Goal: Communication & Community: Answer question/provide support

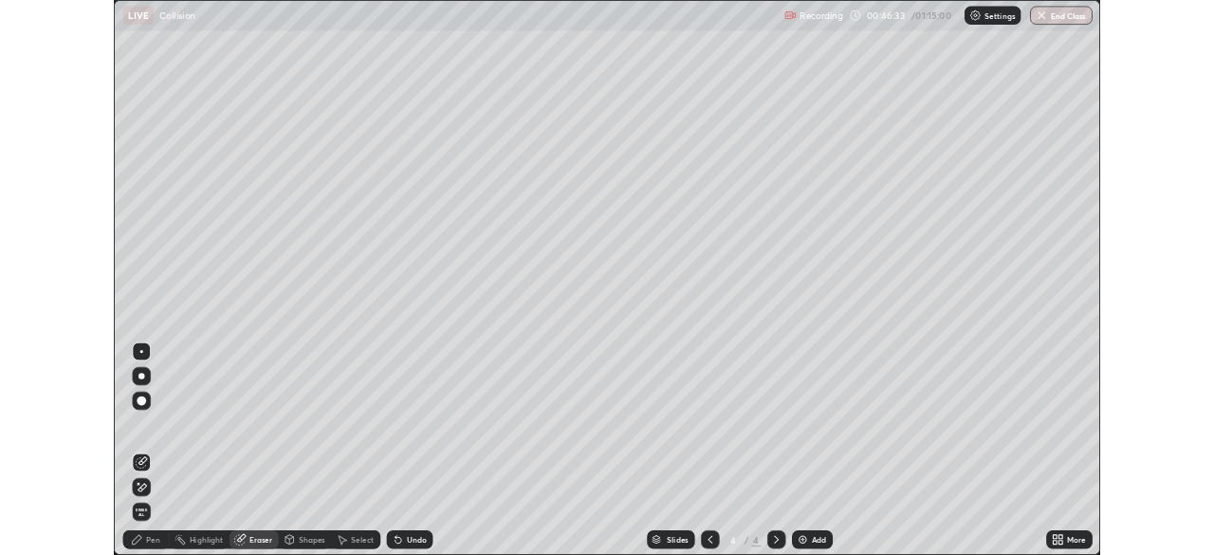
scroll to position [683, 1214]
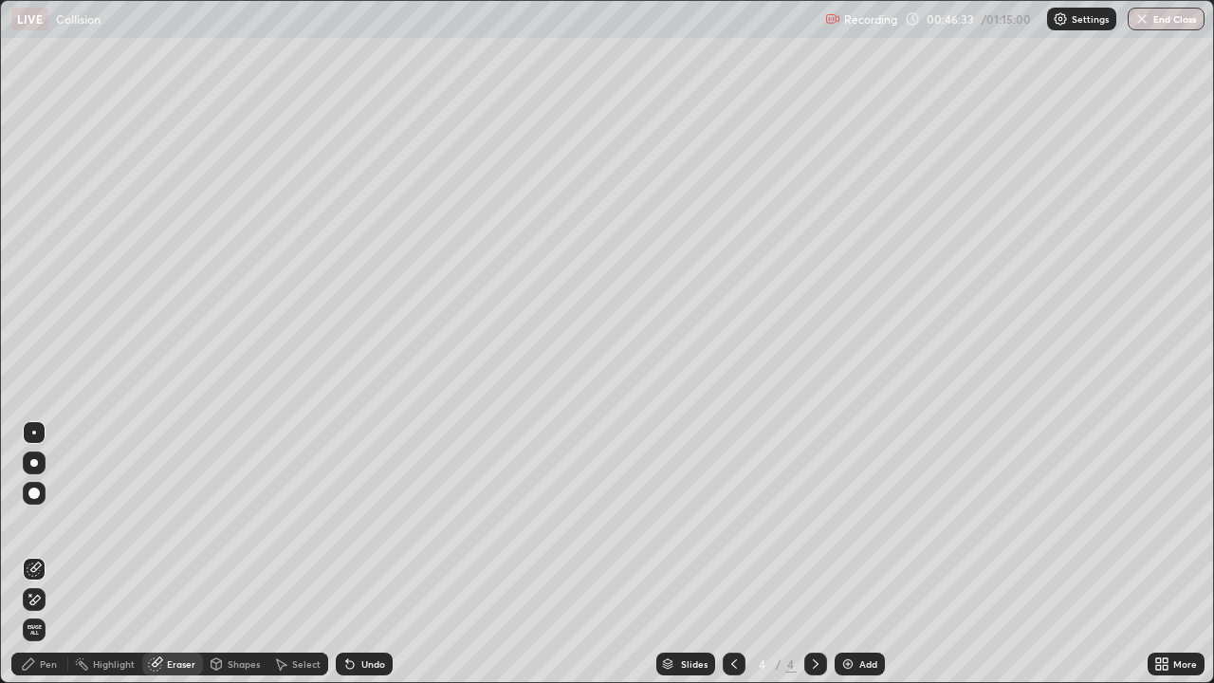
click at [34, 632] on span "Erase all" at bounding box center [34, 629] width 21 height 11
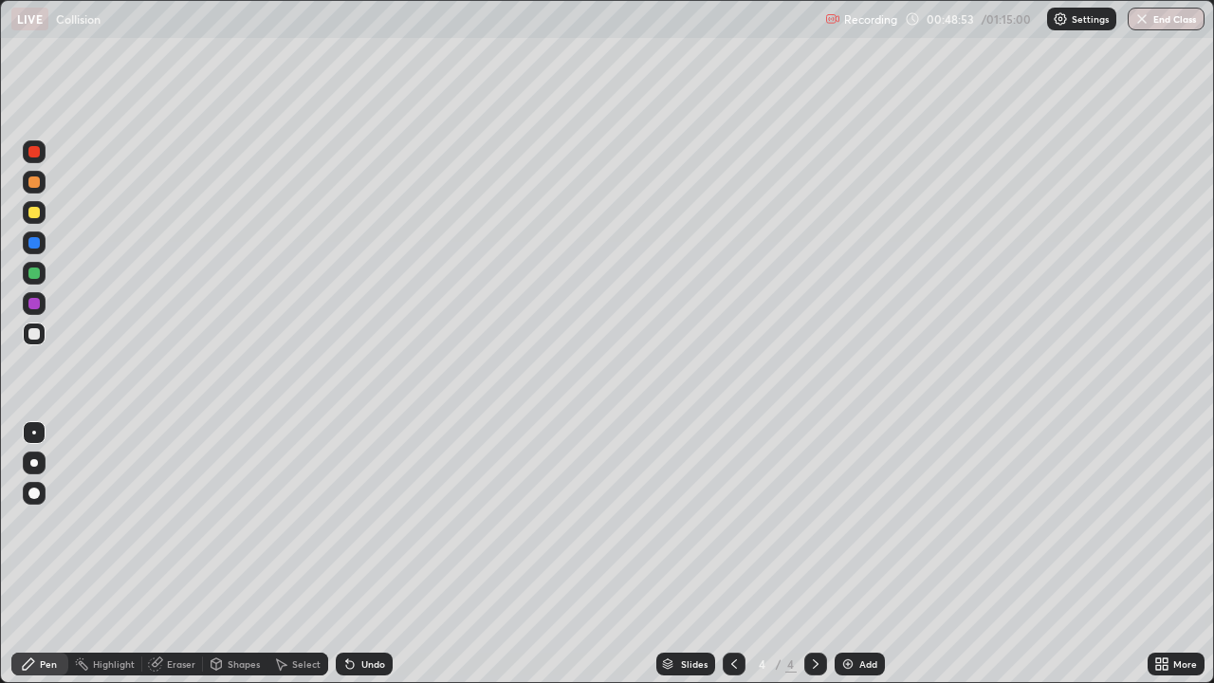
click at [362, 654] on div "Undo" at bounding box center [364, 663] width 57 height 23
click at [361, 659] on div "Undo" at bounding box center [373, 663] width 24 height 9
click at [361, 662] on div "Undo" at bounding box center [373, 663] width 24 height 9
click at [364, 653] on div "Undo" at bounding box center [364, 663] width 57 height 23
click at [862, 669] on div "Add" at bounding box center [868, 663] width 18 height 9
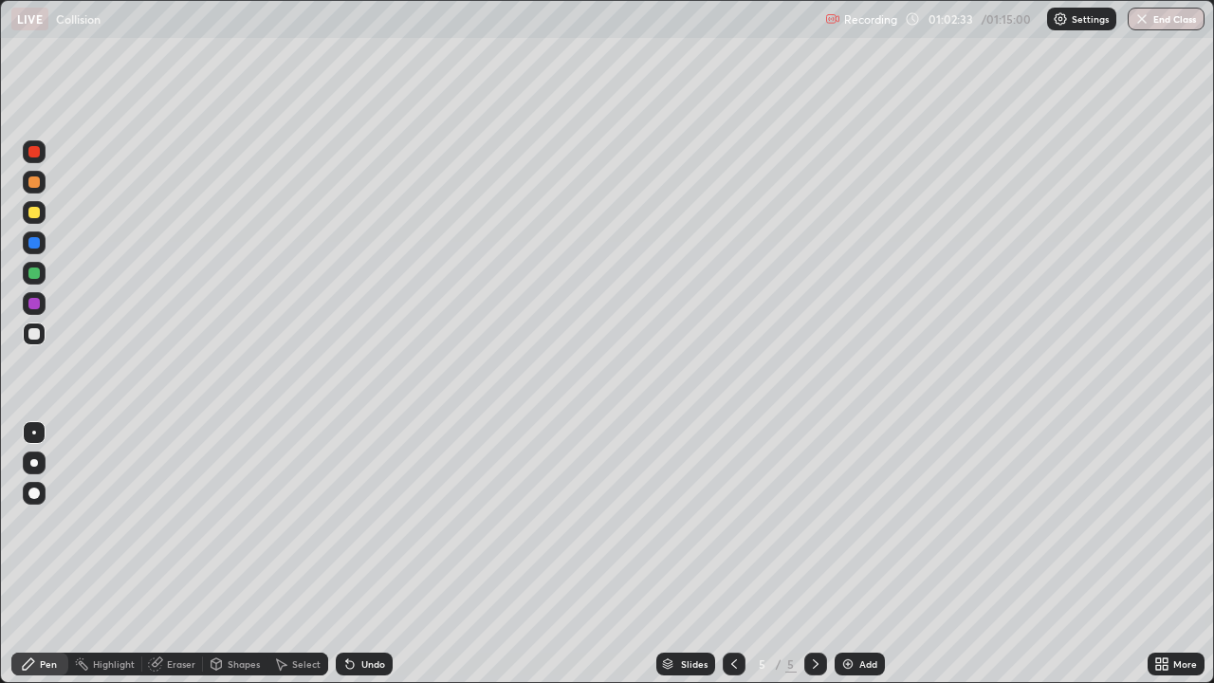
click at [864, 665] on div "Add" at bounding box center [868, 663] width 18 height 9
click at [379, 654] on div "Undo" at bounding box center [364, 663] width 57 height 23
click at [45, 404] on div "Erase all" at bounding box center [34, 341] width 46 height 607
click at [852, 668] on img at bounding box center [847, 663] width 15 height 15
click at [1156, 27] on button "End Class" at bounding box center [1166, 19] width 75 height 23
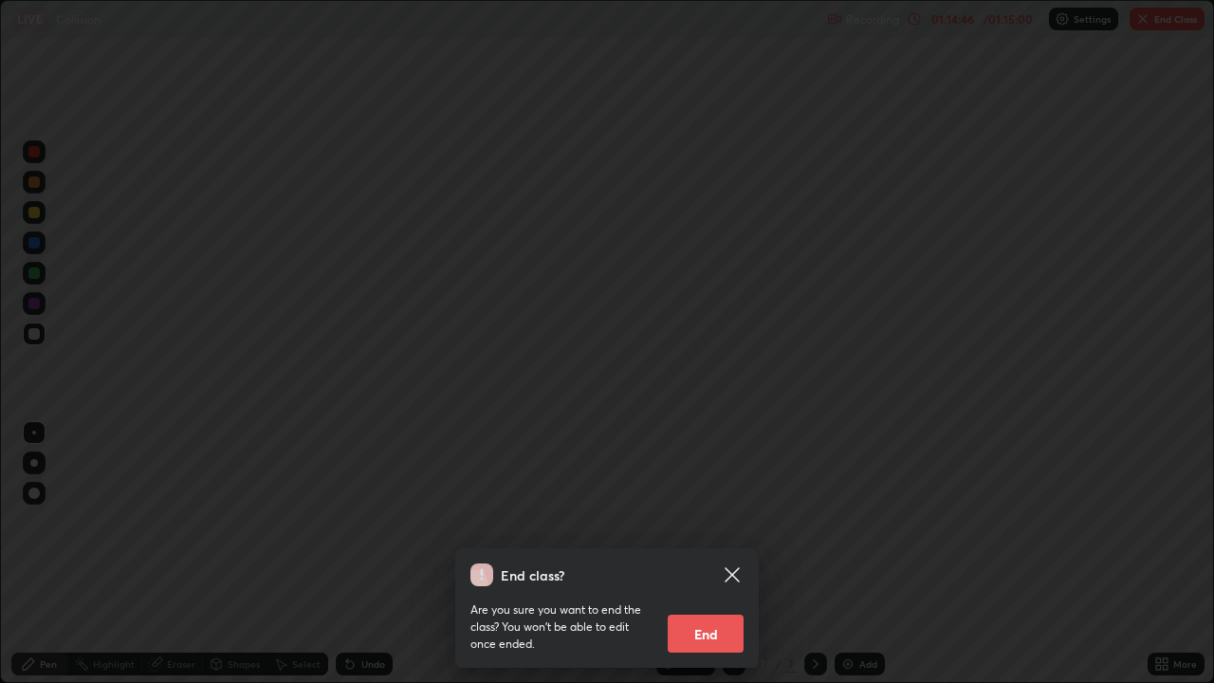
click at [706, 639] on button "End" at bounding box center [706, 633] width 76 height 38
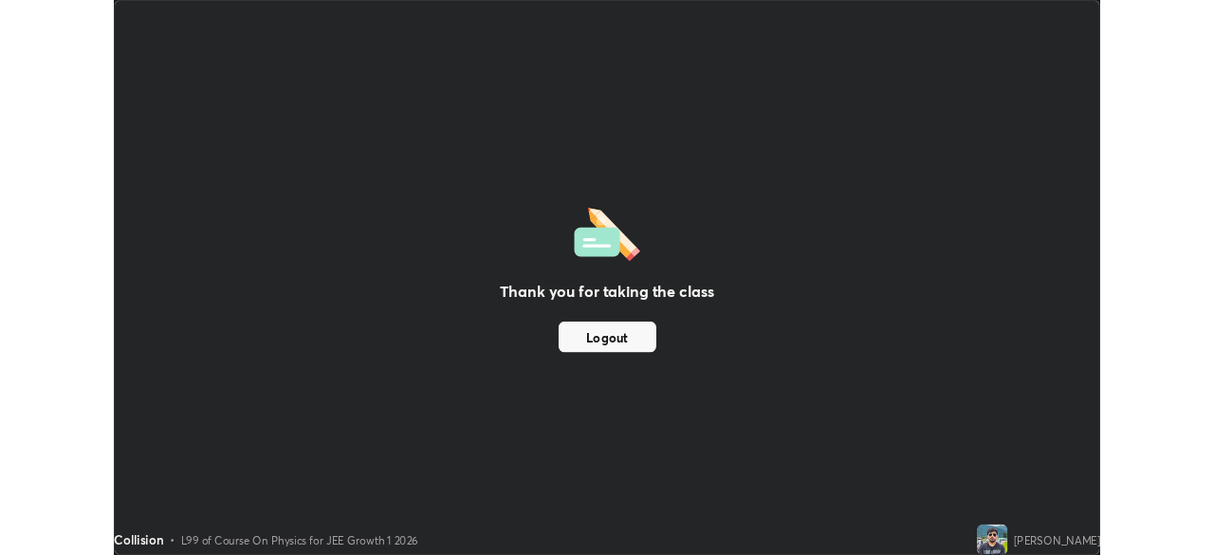
scroll to position [94273, 93613]
